Goal: Navigation & Orientation: Find specific page/section

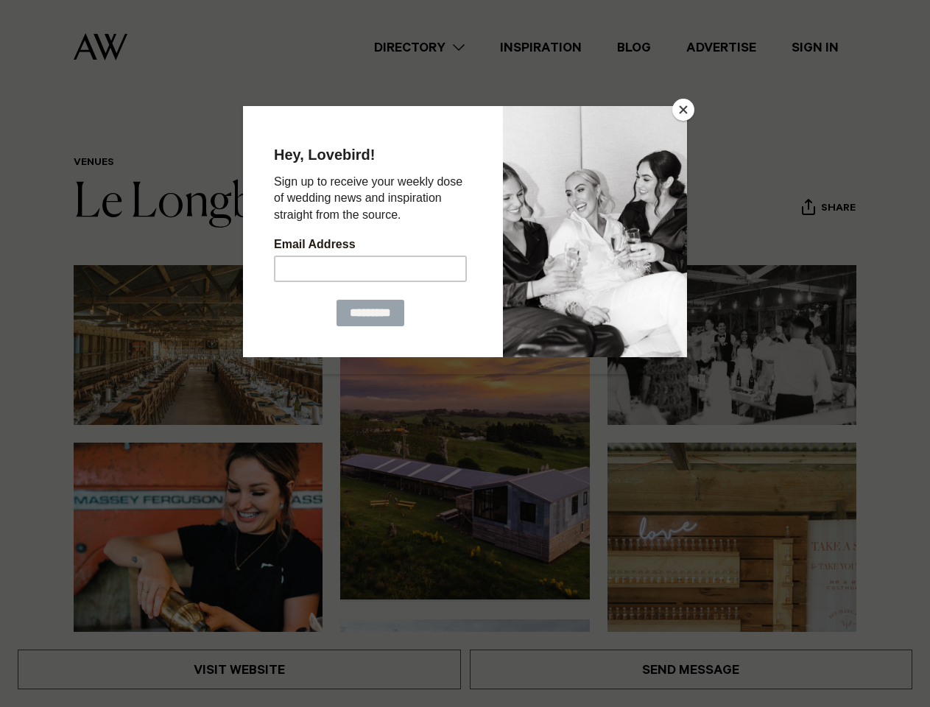
click at [683, 110] on button "Close" at bounding box center [683, 110] width 22 height 22
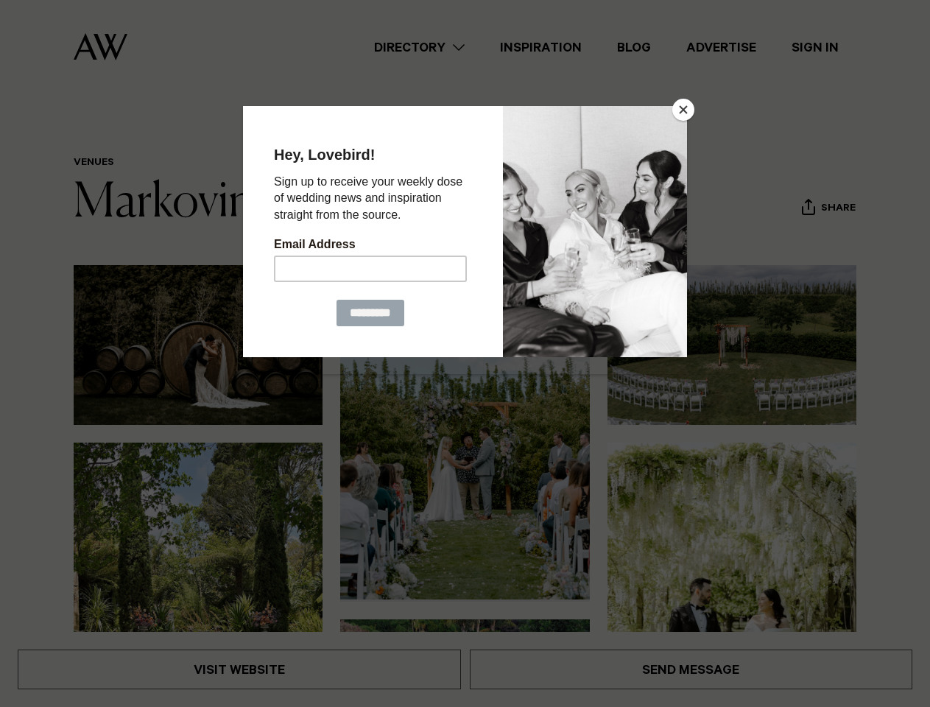
click at [683, 110] on button "Close" at bounding box center [683, 110] width 22 height 22
